Goal: Transaction & Acquisition: Purchase product/service

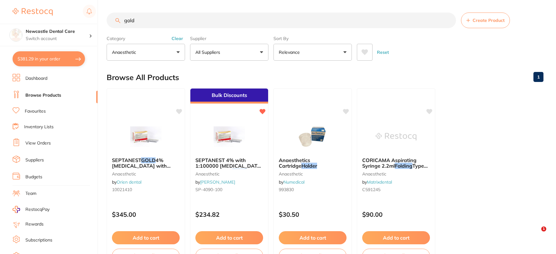
click at [505, 88] on ul "SEPTANEST GOLD 4% [MEDICAL_DATA] with 1:100000 [MEDICAL_DATA] 2.2ml, Box of 100…" at bounding box center [325, 178] width 436 height 180
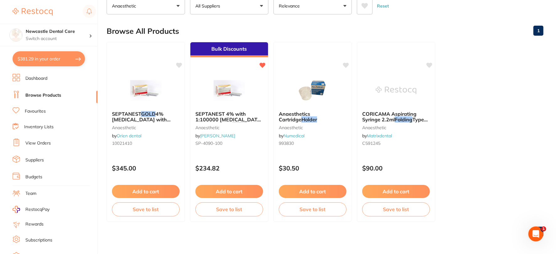
click at [42, 142] on link "View Orders" at bounding box center [37, 143] width 25 height 6
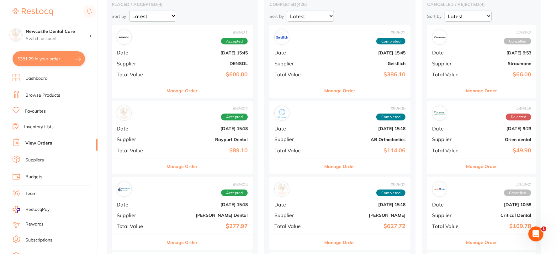
scroll to position [70, 0]
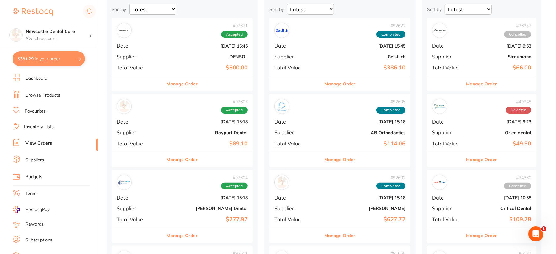
click at [167, 130] on b "Raypurt Dental" at bounding box center [206, 132] width 84 height 5
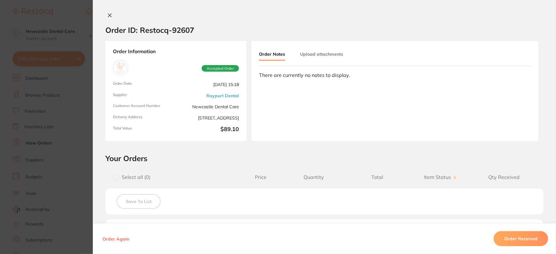
click at [111, 18] on button at bounding box center [109, 16] width 9 height 7
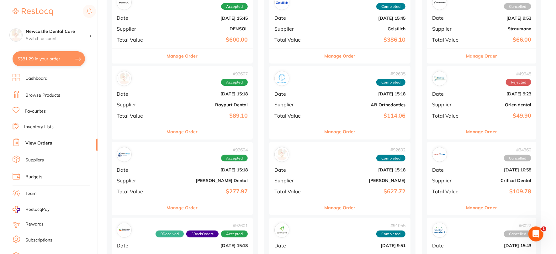
scroll to position [174, 0]
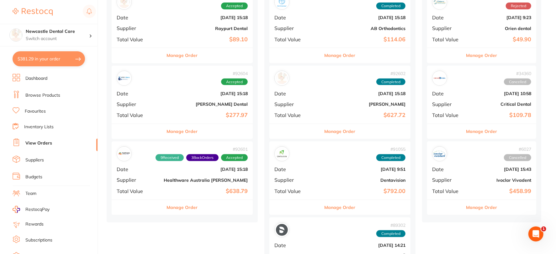
click at [160, 96] on div "# 92604 Accepted Date [DATE] 15:18 Supplier [PERSON_NAME] Dental Total Value $2…" at bounding box center [182, 95] width 141 height 58
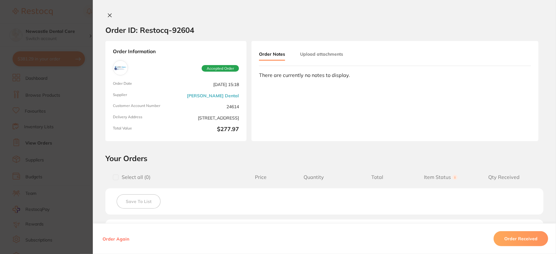
click at [107, 13] on icon at bounding box center [109, 15] width 5 height 5
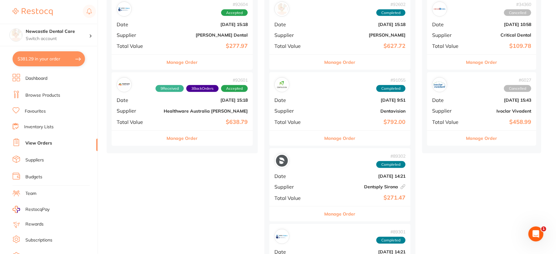
scroll to position [243, 0]
click at [165, 109] on b "Healthware Australia [PERSON_NAME]" at bounding box center [206, 110] width 84 height 5
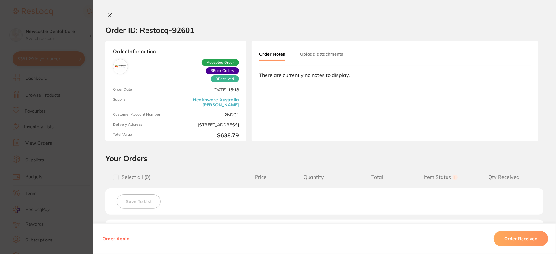
click at [107, 16] on icon at bounding box center [109, 15] width 5 height 5
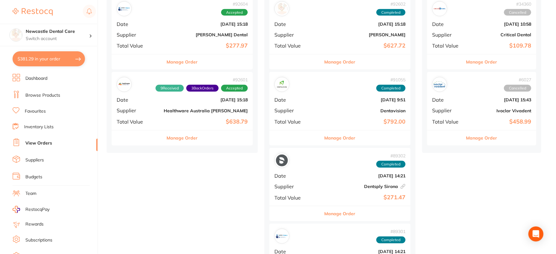
click at [50, 61] on button "$381.29 in your order" at bounding box center [49, 58] width 72 height 15
checkbox input "true"
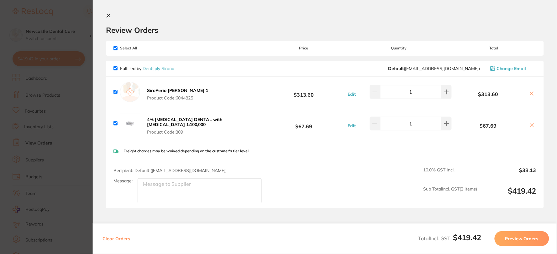
click at [529, 91] on button at bounding box center [531, 94] width 9 height 7
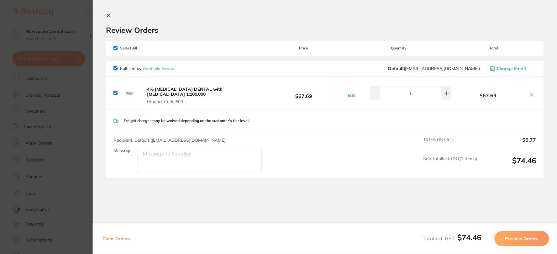
click at [529, 92] on button at bounding box center [531, 95] width 9 height 7
checkbox input "false"
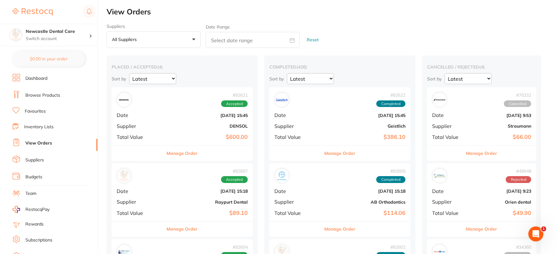
scroll to position [243, 0]
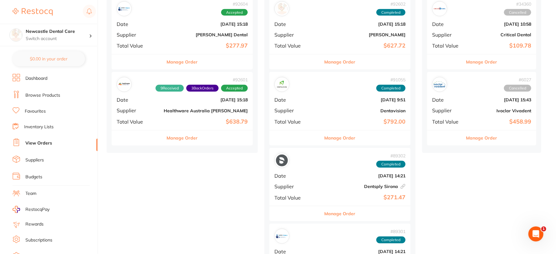
click at [42, 95] on link "Browse Products" at bounding box center [42, 95] width 35 height 6
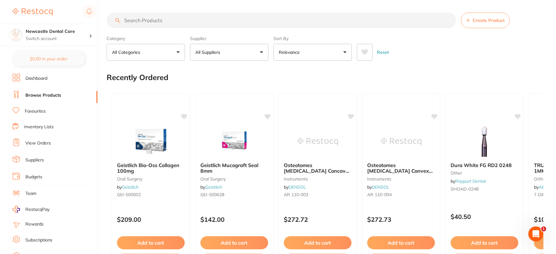
click at [40, 109] on link "Favourites" at bounding box center [35, 111] width 21 height 6
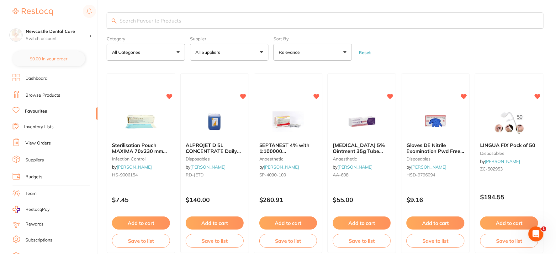
click at [143, 26] on input "search" at bounding box center [325, 21] width 436 height 16
type input "hand towel"
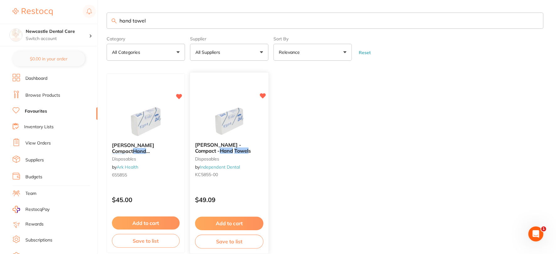
click at [236, 222] on button "Add to cart" at bounding box center [229, 223] width 68 height 13
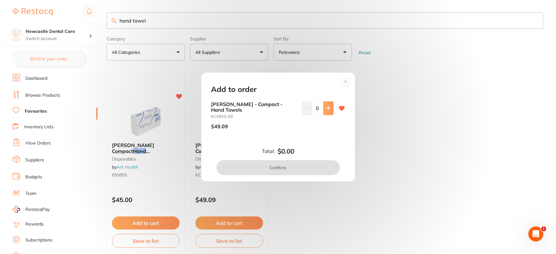
click at [326, 110] on icon at bounding box center [328, 108] width 4 height 4
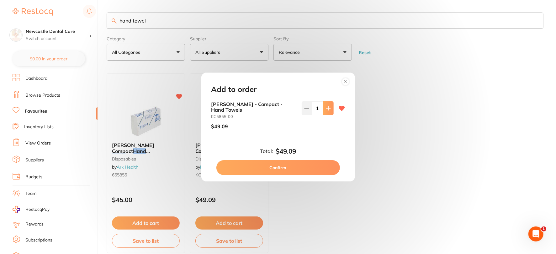
click at [326, 110] on icon at bounding box center [328, 108] width 4 height 4
type input "2"
click at [274, 164] on button "Confirm" at bounding box center [277, 167] width 123 height 15
checkbox input "true"
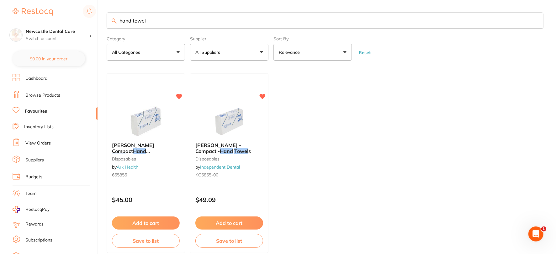
click at [37, 140] on link "View Orders" at bounding box center [37, 143] width 25 height 6
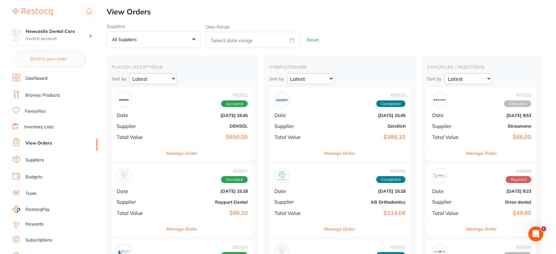
click at [38, 110] on link "Favourites" at bounding box center [35, 111] width 21 height 6
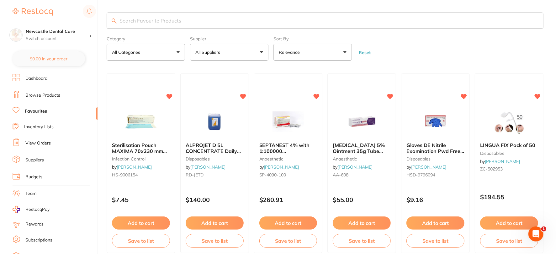
click at [158, 22] on input "search" at bounding box center [325, 21] width 436 height 16
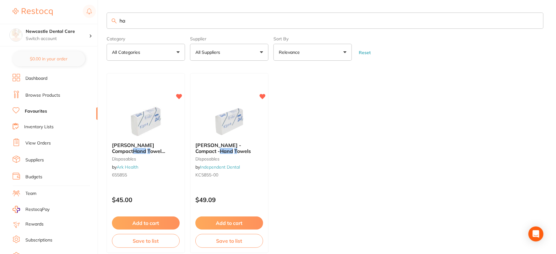
type input "h"
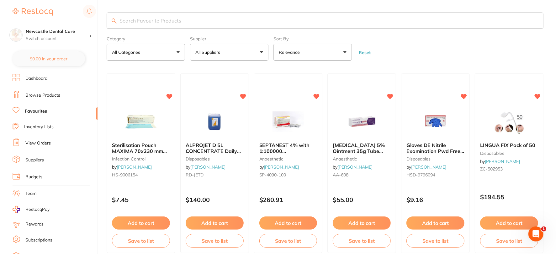
click at [41, 96] on link "Browse Products" at bounding box center [42, 95] width 35 height 6
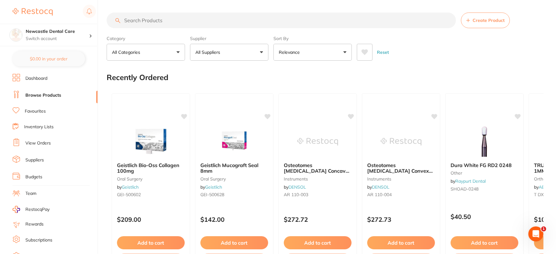
click at [150, 19] on input "search" at bounding box center [281, 21] width 349 height 16
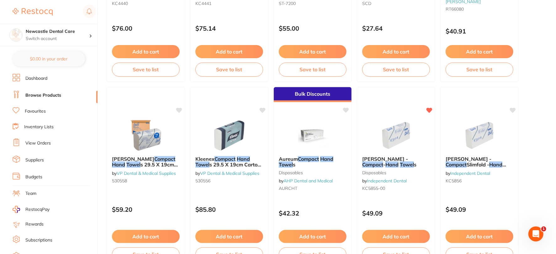
scroll to position [592, 0]
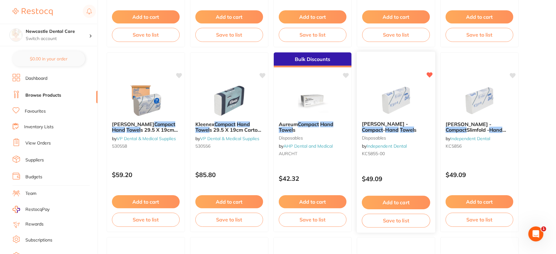
type input "compact hand towel"
click at [405, 199] on button "Add to cart" at bounding box center [396, 202] width 68 height 13
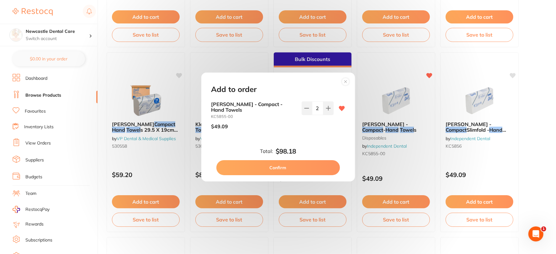
scroll to position [0, 0]
click at [281, 164] on button "Confirm" at bounding box center [277, 167] width 123 height 15
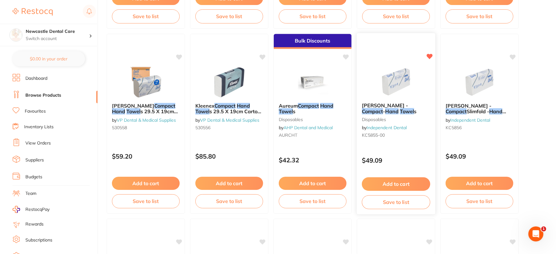
scroll to position [627, 0]
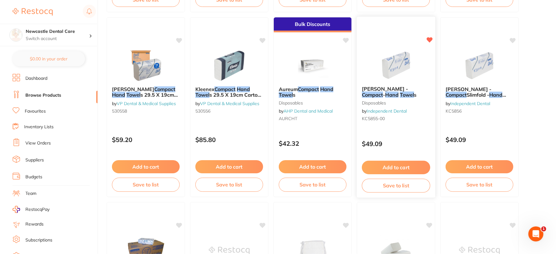
click at [389, 164] on button "Add to cart" at bounding box center [396, 167] width 68 height 13
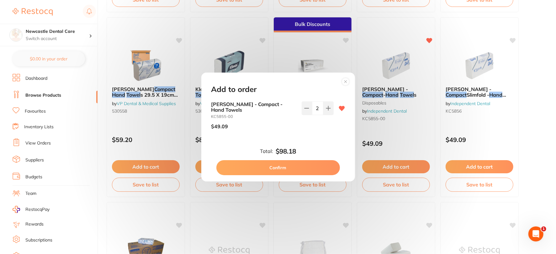
scroll to position [0, 0]
click at [280, 164] on button "Confirm" at bounding box center [277, 167] width 123 height 15
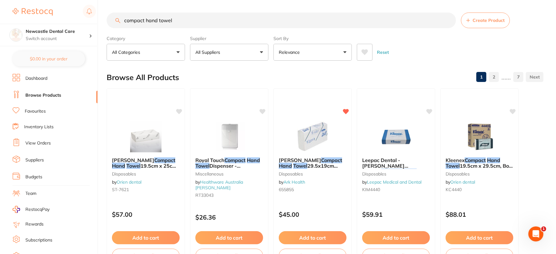
click at [81, 88] on ul "Dashboard Browse Products Favourites Inventory Lists View Orders Suppliers Budg…" at bounding box center [55, 182] width 85 height 216
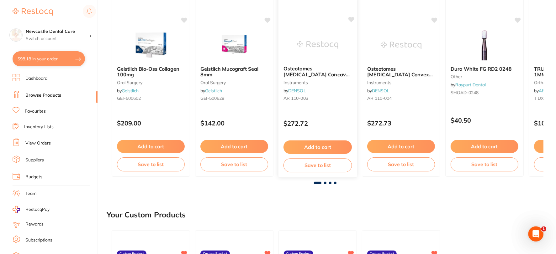
scroll to position [104, 0]
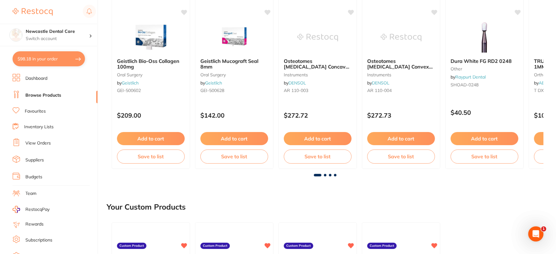
click at [324, 176] on div at bounding box center [325, 175] width 436 height 3
click at [330, 176] on span at bounding box center [330, 175] width 3 height 3
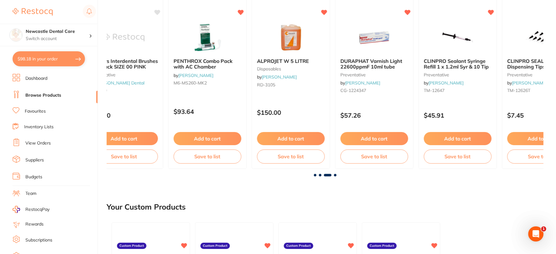
click at [337, 175] on div at bounding box center [325, 175] width 436 height 3
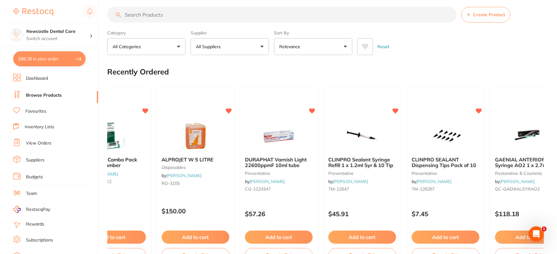
scroll to position [0, 0]
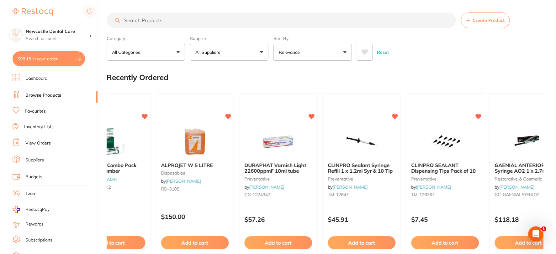
click at [69, 60] on button "$98.18 in your order" at bounding box center [49, 58] width 72 height 15
checkbox input "true"
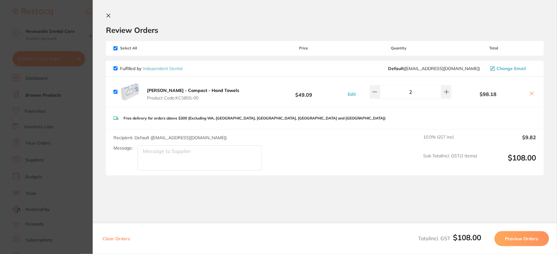
click at [518, 238] on button "Preview Orders" at bounding box center [521, 239] width 55 height 15
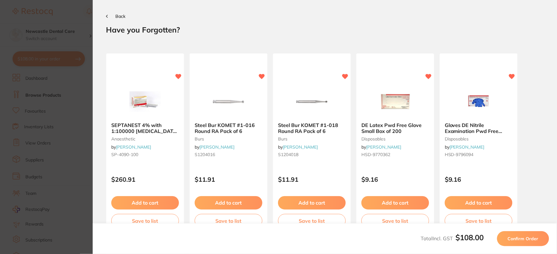
click at [521, 237] on span "Confirm Order" at bounding box center [523, 239] width 31 height 6
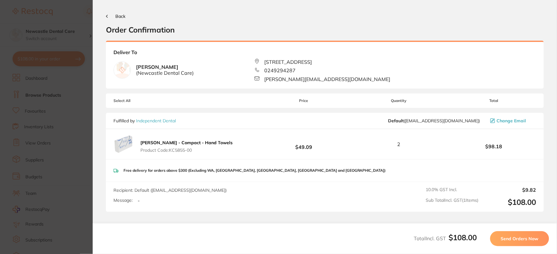
click at [522, 238] on span "Send Orders Now" at bounding box center [520, 239] width 38 height 6
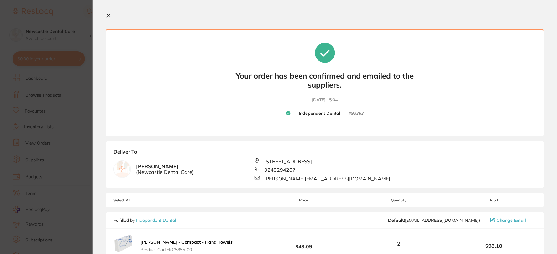
click at [110, 15] on icon at bounding box center [108, 15] width 5 height 5
